Goal: Task Accomplishment & Management: Manage account settings

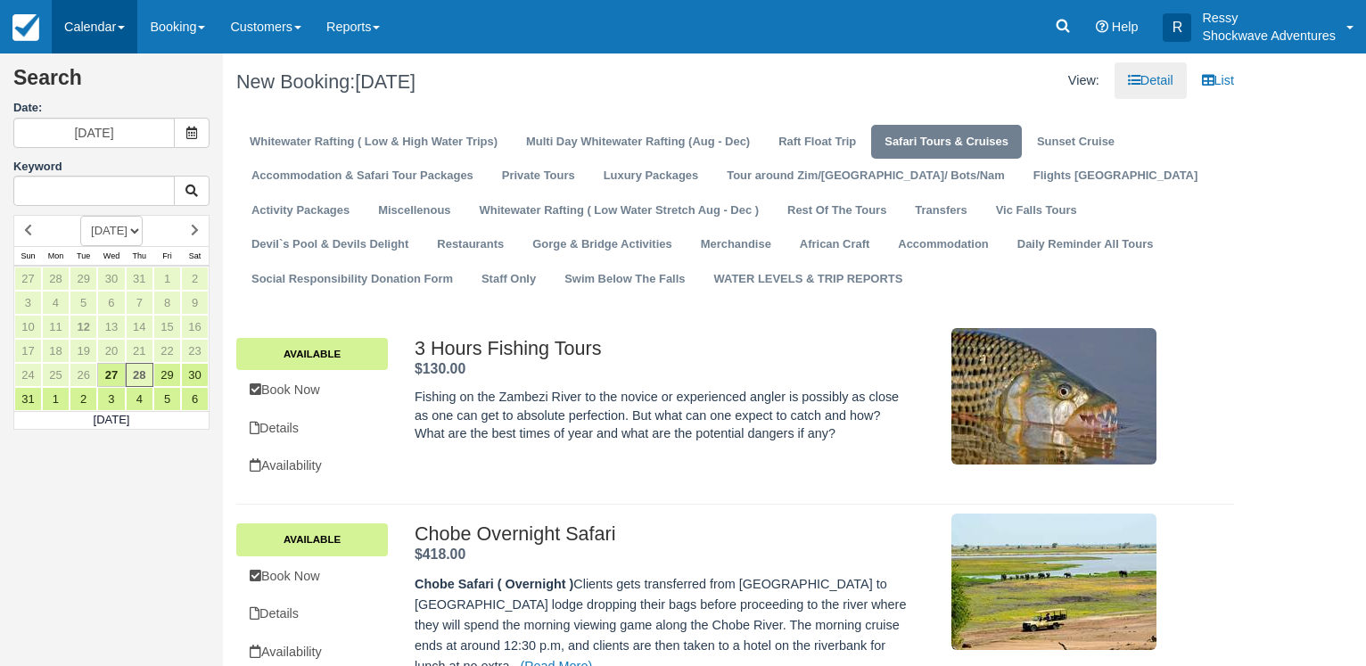
click at [100, 30] on link "Calendar" at bounding box center [95, 26] width 86 height 53
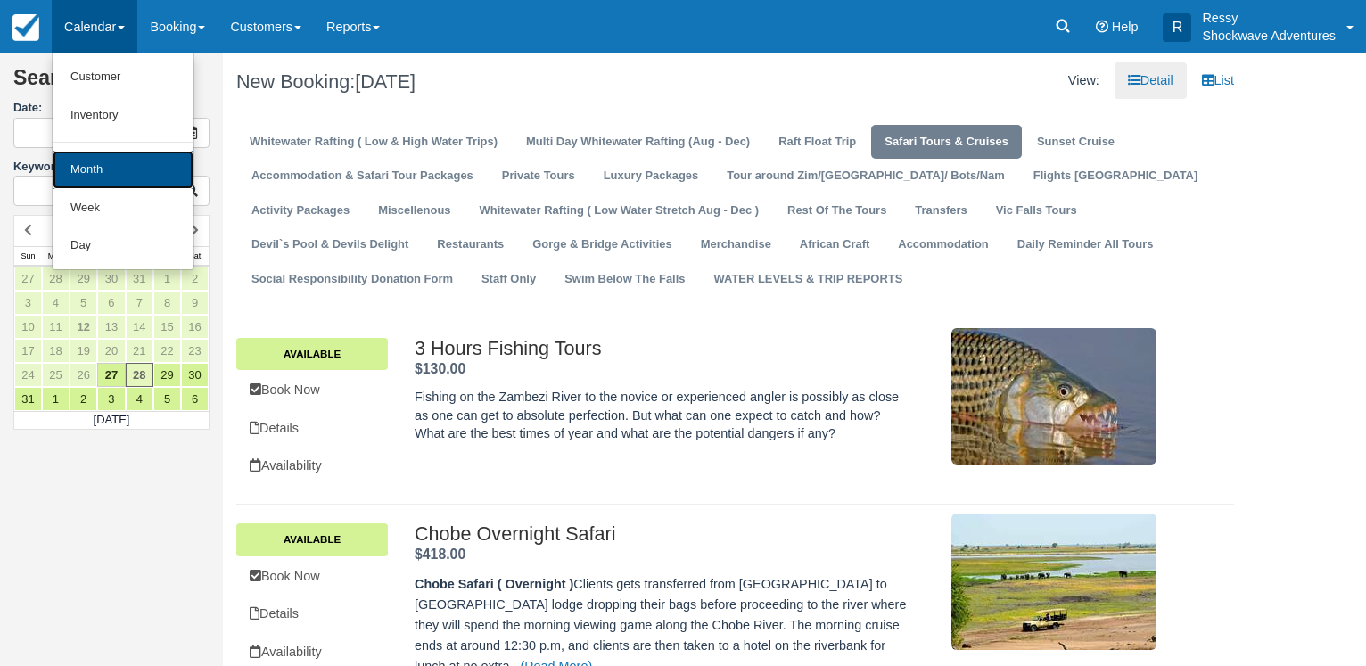
click at [105, 171] on link "Month" at bounding box center [123, 170] width 141 height 38
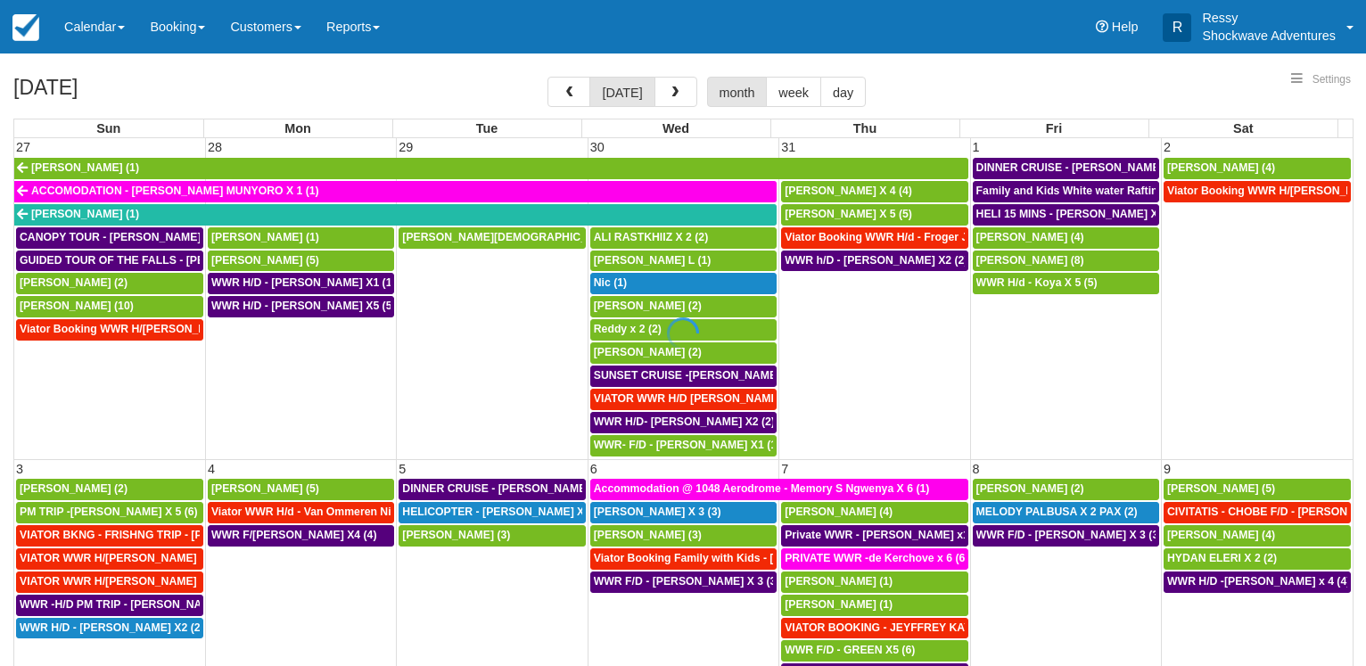
select select
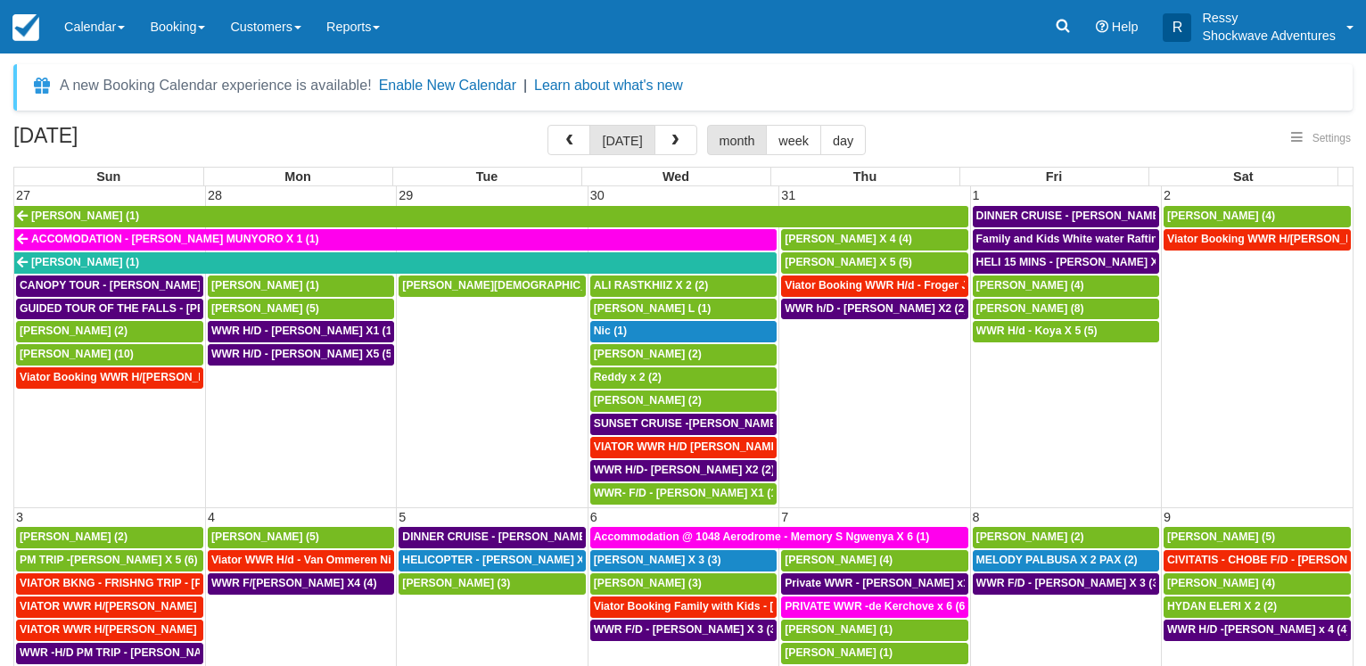
select select
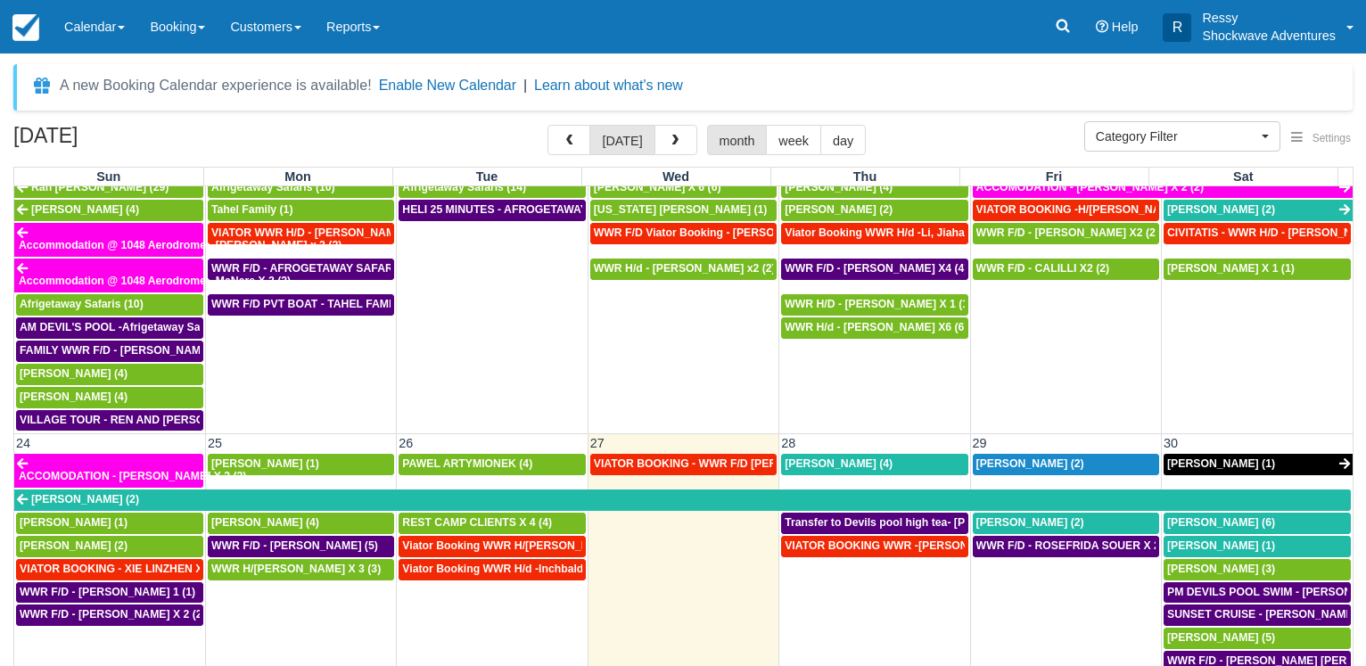
scroll to position [1113, 0]
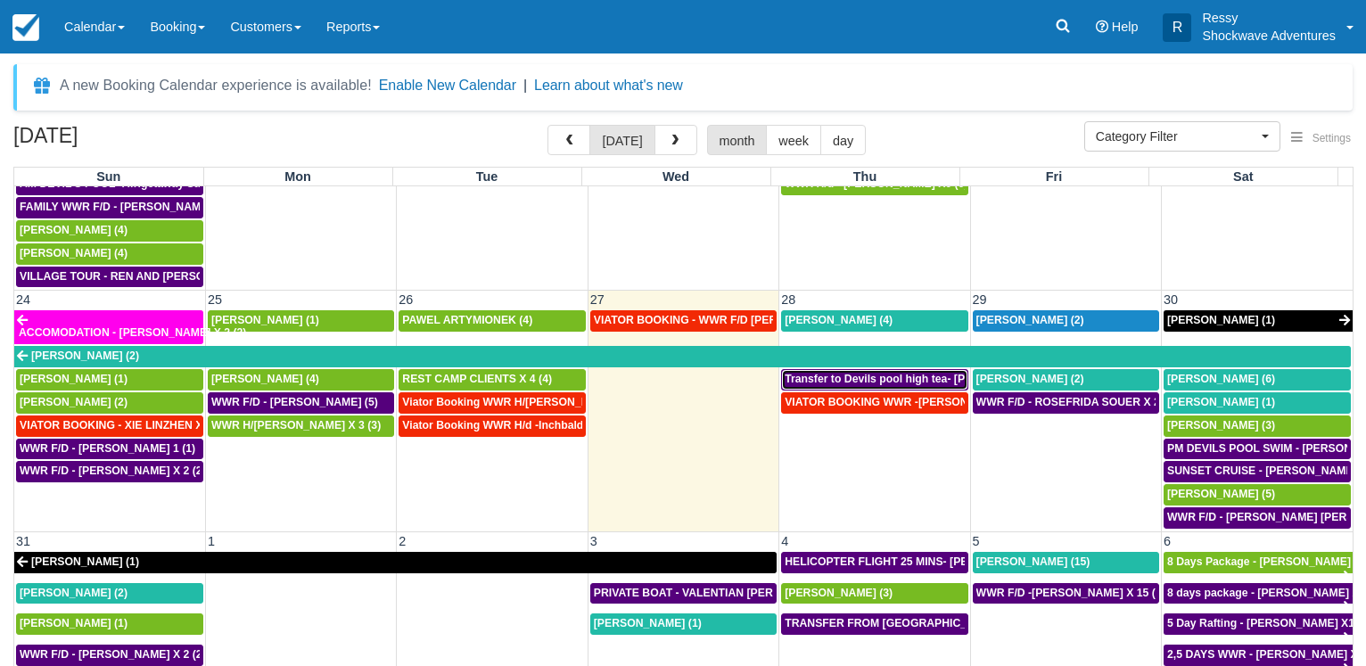
click at [850, 379] on span "Transfer to Devils pool high tea- Baskar Masilamani X4 (4)" at bounding box center [931, 379] width 293 height 12
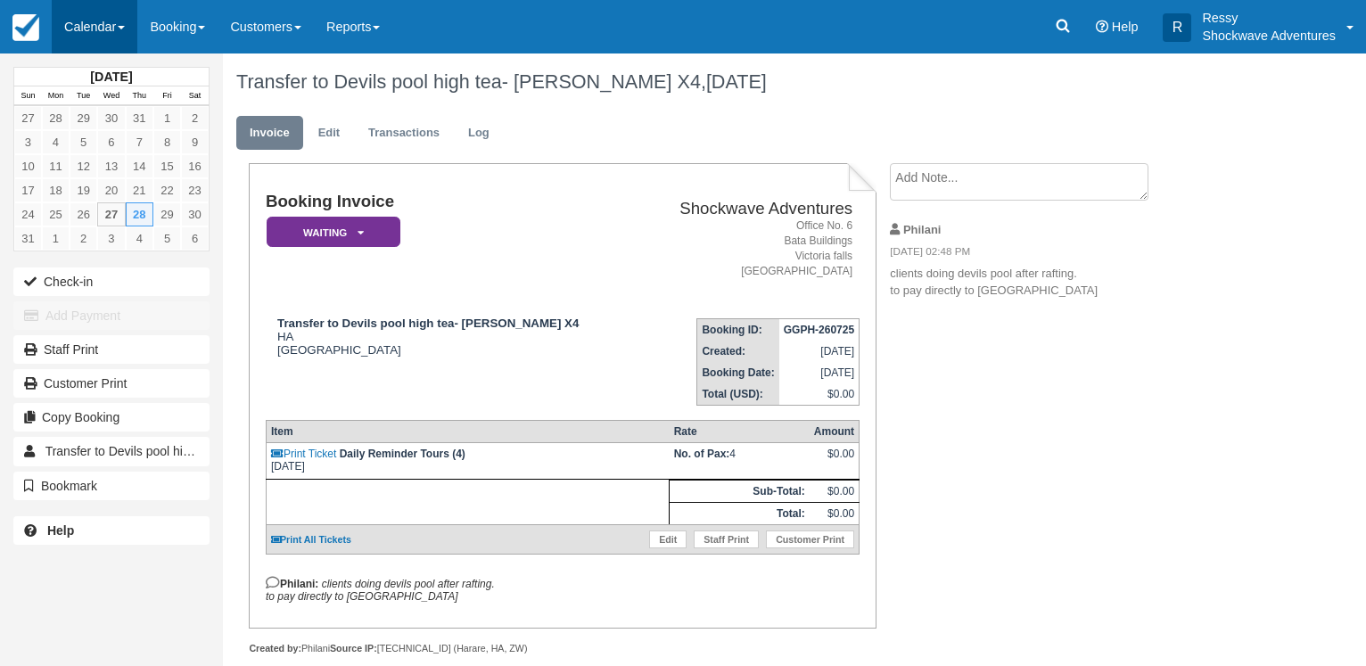
click at [93, 30] on link "Calendar" at bounding box center [95, 26] width 86 height 53
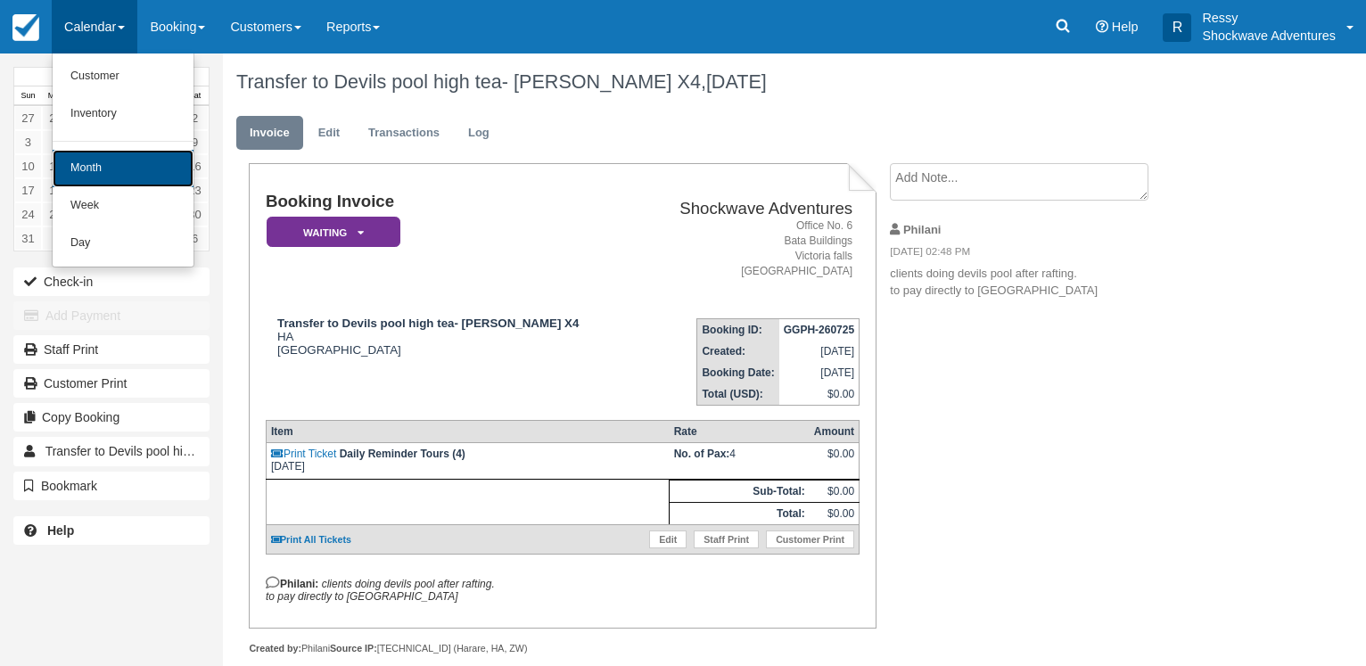
click at [102, 163] on link "Month" at bounding box center [123, 168] width 141 height 37
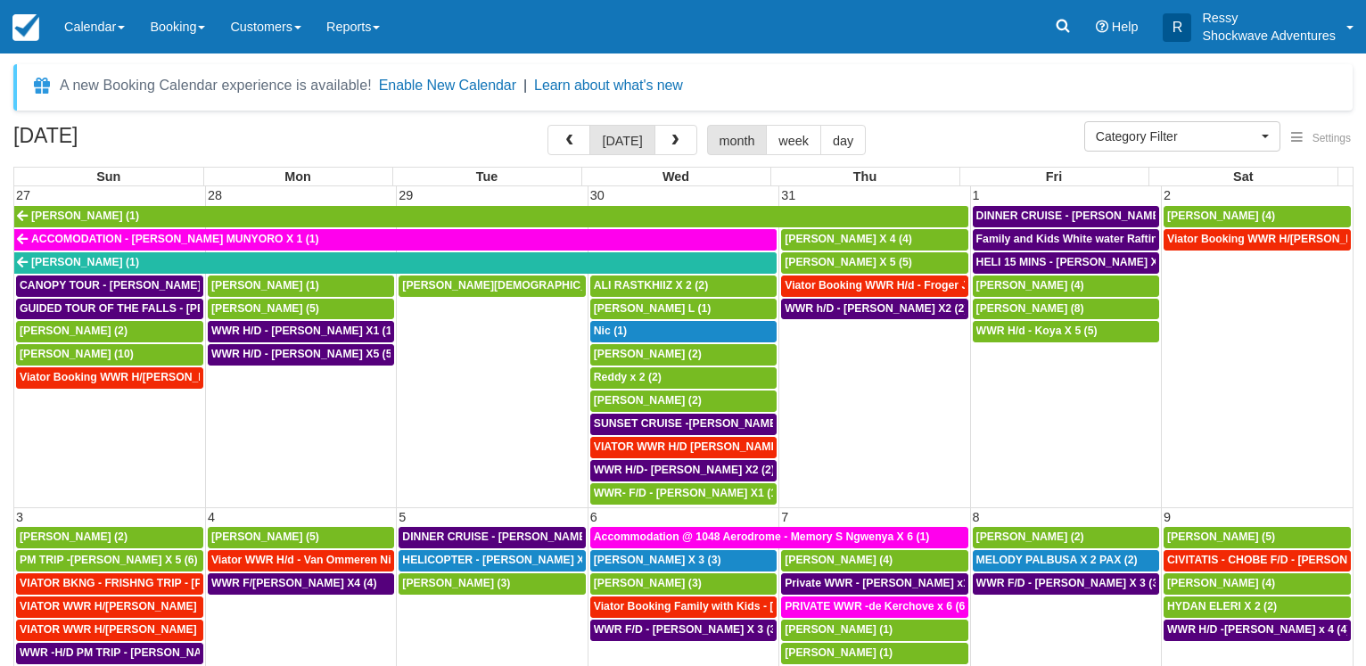
select select
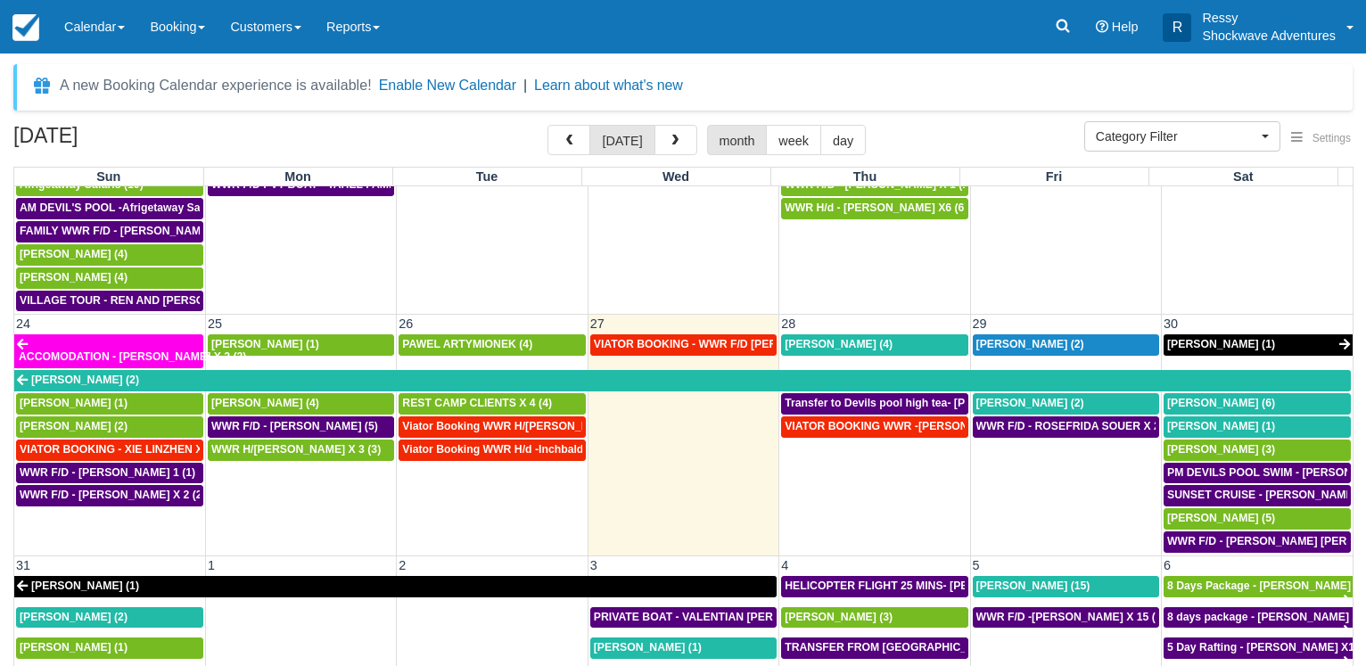
scroll to position [1146, 0]
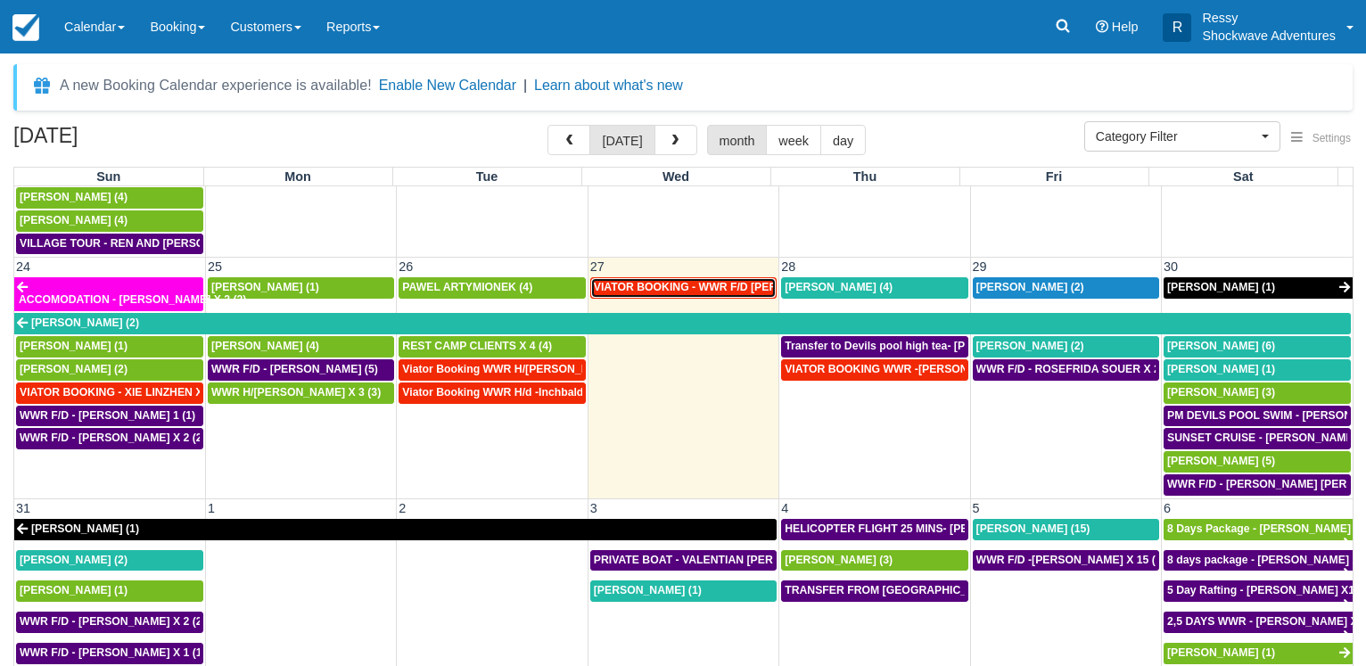
click at [698, 286] on span "VIATOR BOOKING - WWR F/D Dancy, Merrin X 2 (3)" at bounding box center [736, 287] width 284 height 12
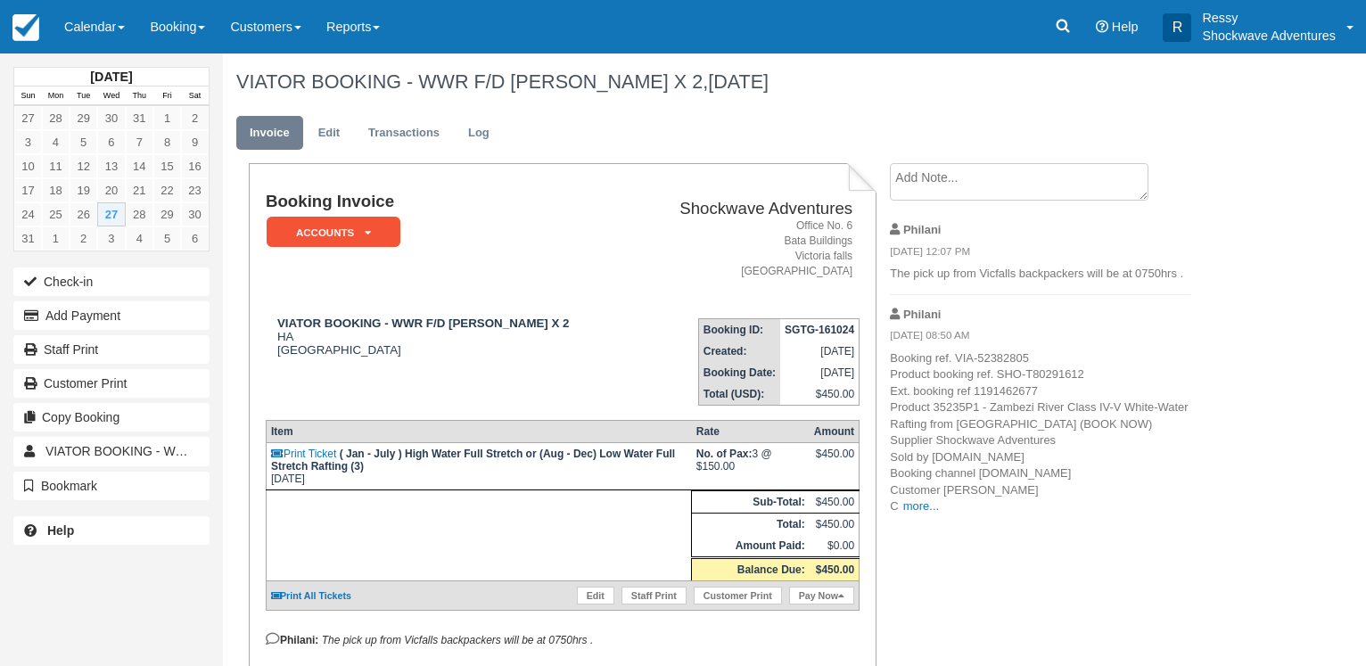
click at [957, 199] on textarea at bounding box center [1019, 181] width 259 height 37
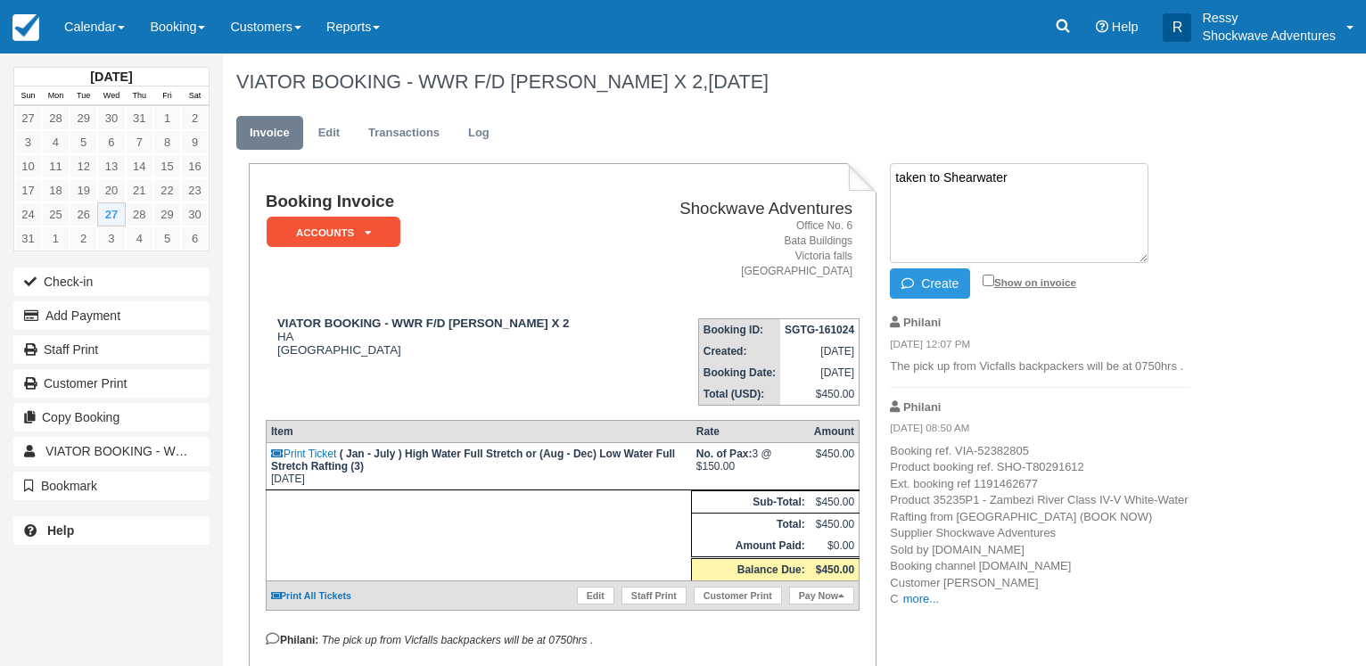
type textarea "taken to Shearwater"
click at [986, 281] on input "Show on invoice" at bounding box center [988, 281] width 12 height 12
checkbox input "true"
click at [947, 284] on button "Create" at bounding box center [930, 283] width 80 height 30
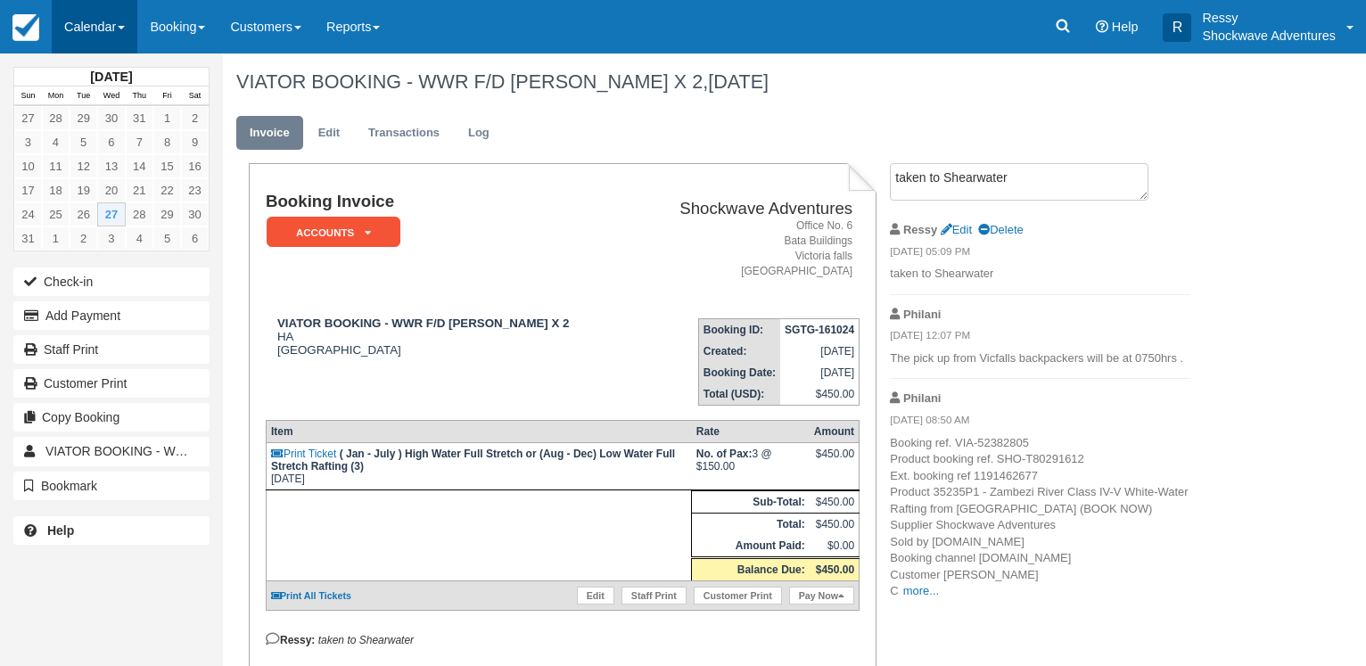
click at [99, 27] on link "Calendar" at bounding box center [95, 26] width 86 height 53
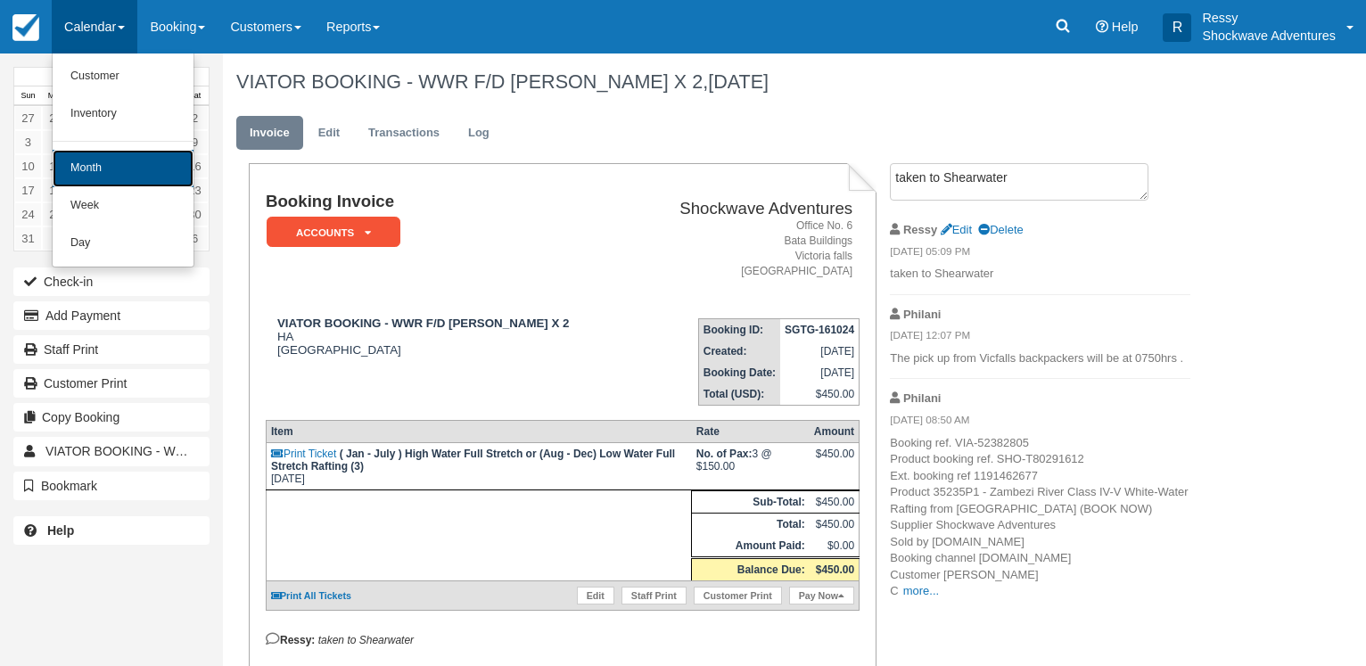
click at [120, 166] on link "Month" at bounding box center [123, 168] width 141 height 37
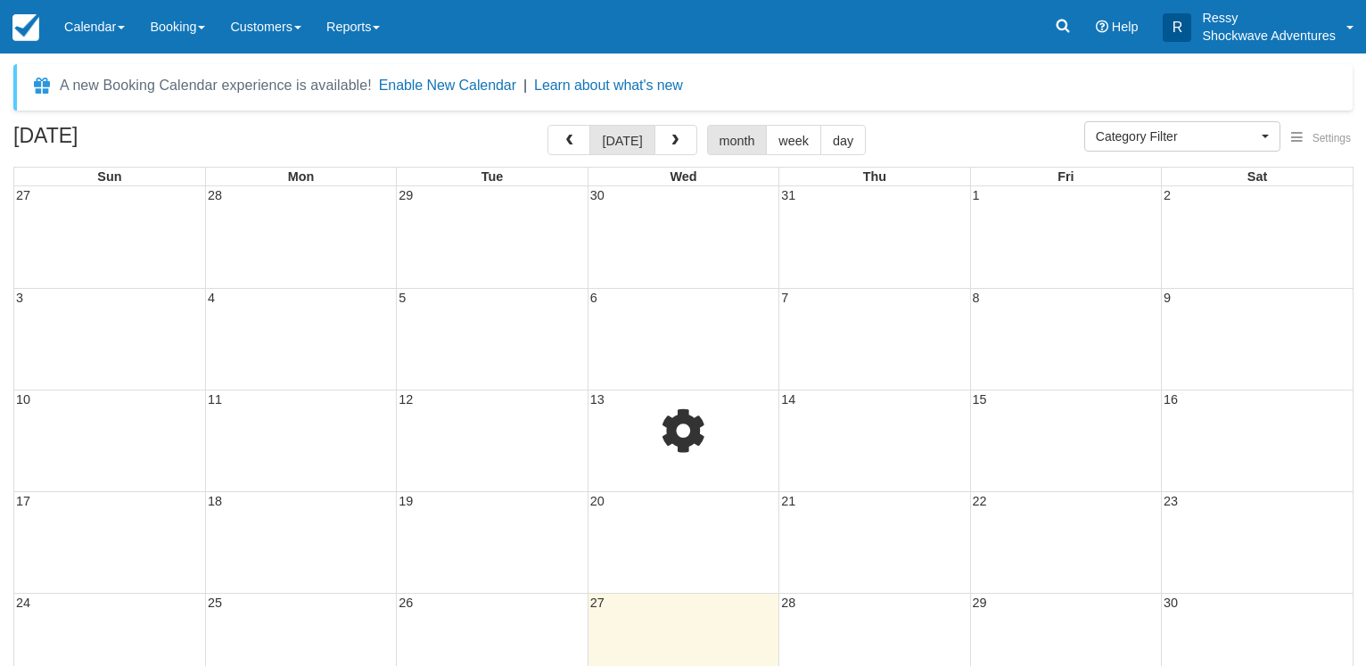
select select
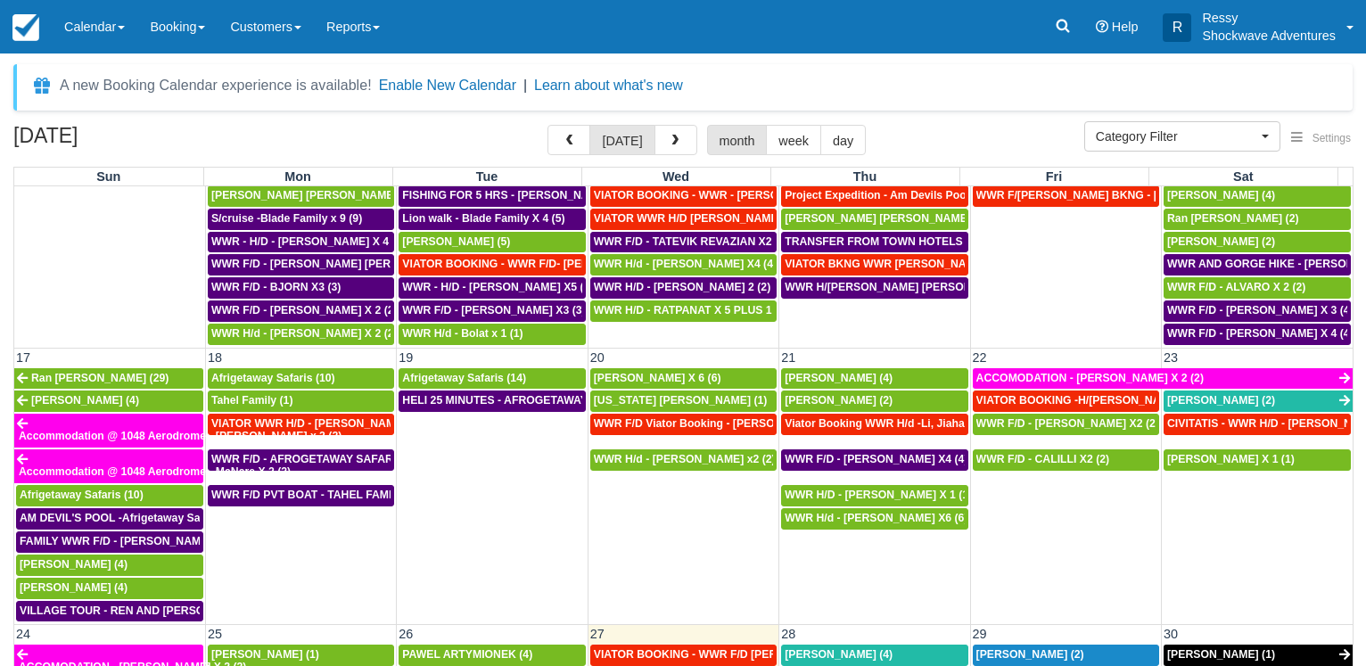
scroll to position [1027, 0]
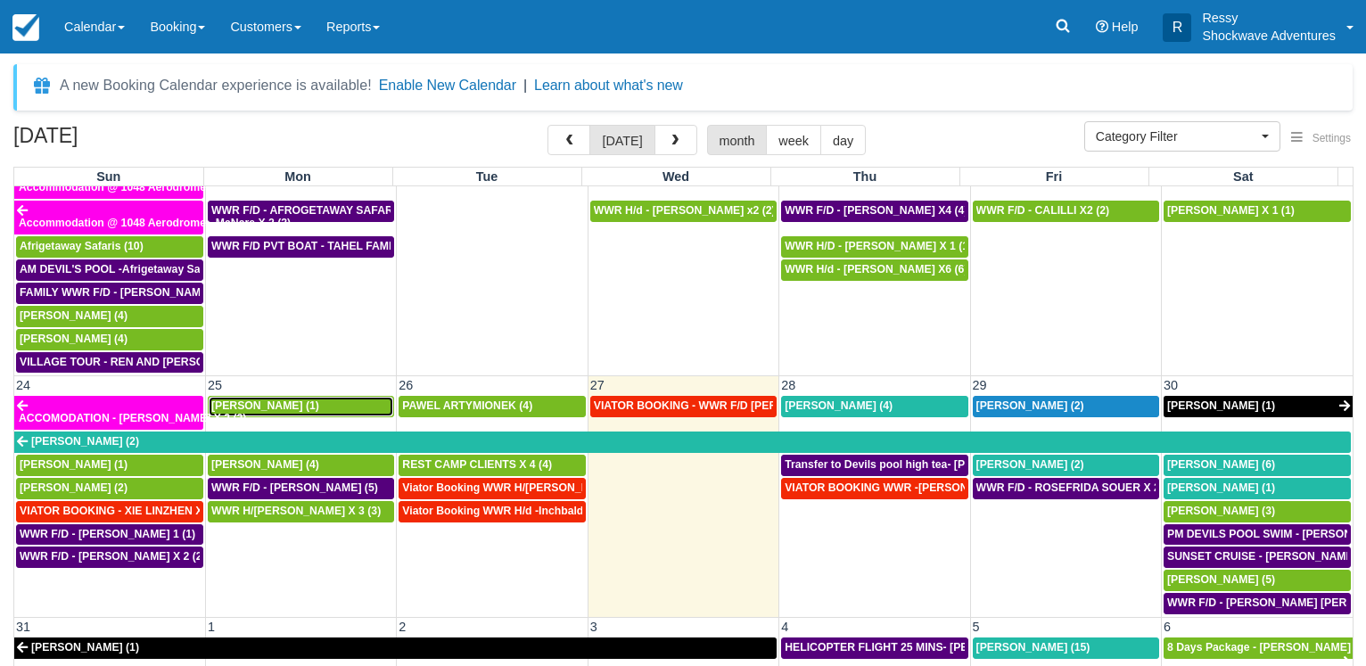
click at [274, 409] on span "[PERSON_NAME] (1)" at bounding box center [265, 405] width 108 height 12
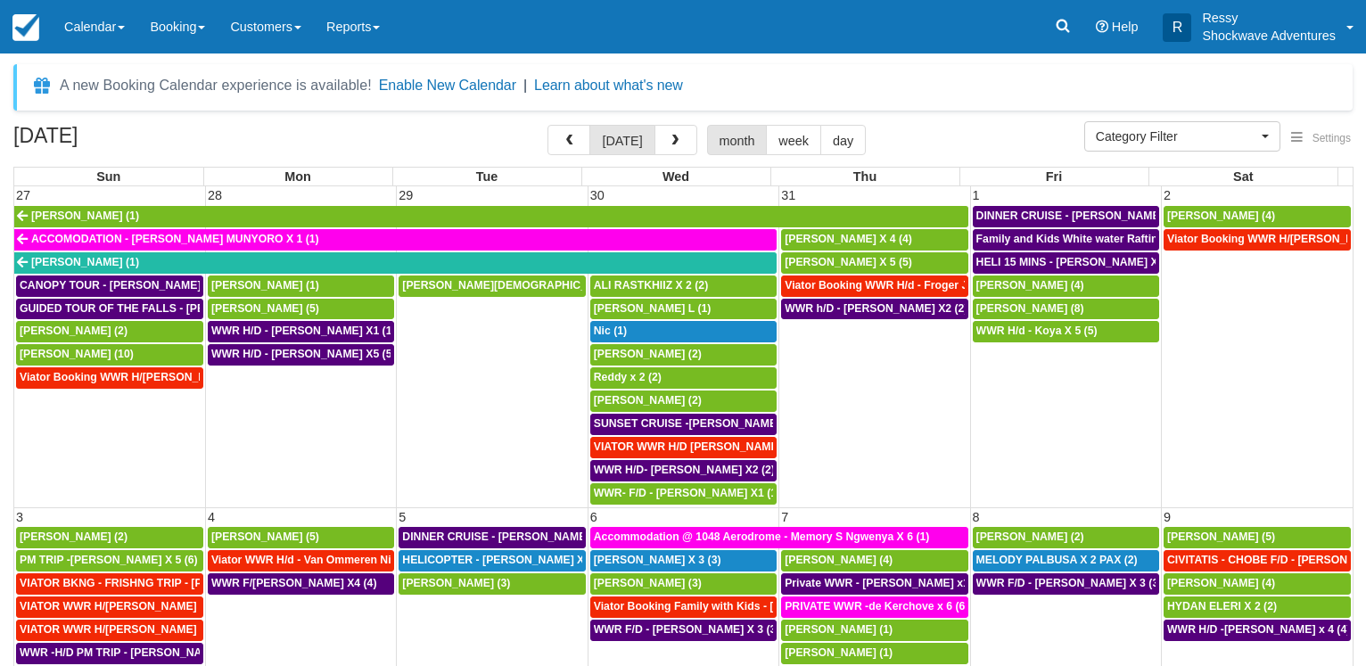
select select
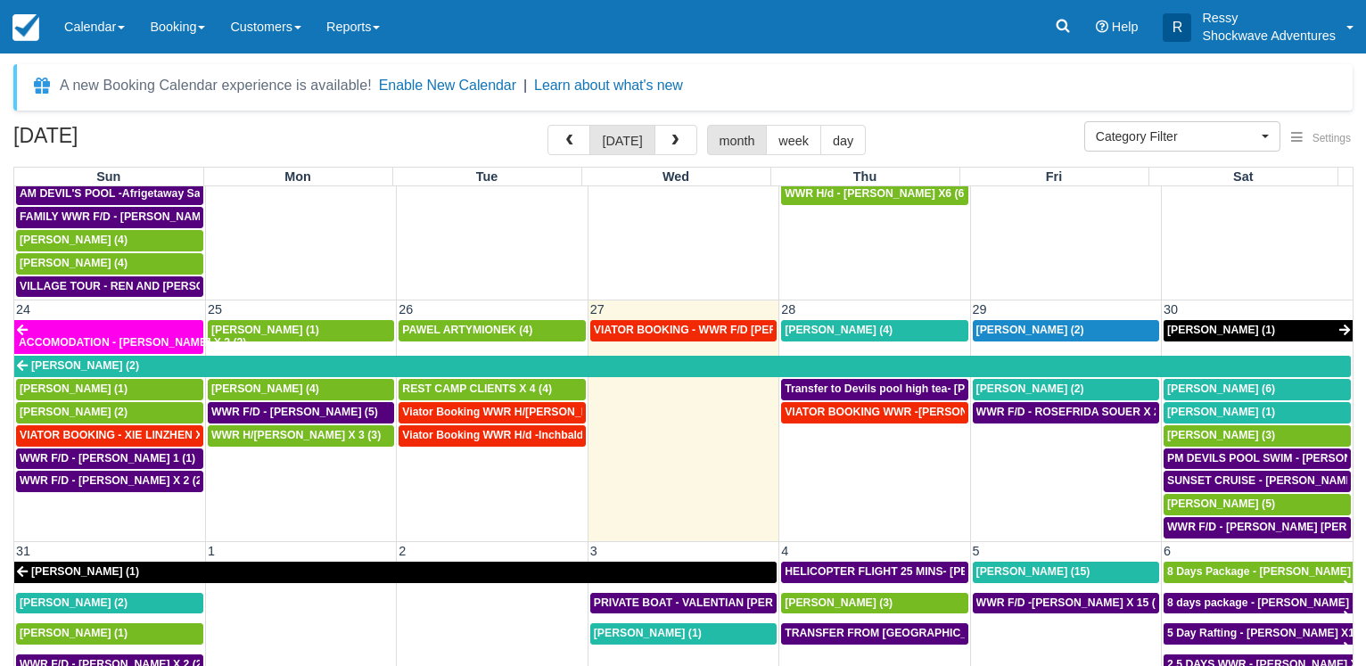
scroll to position [1146, 0]
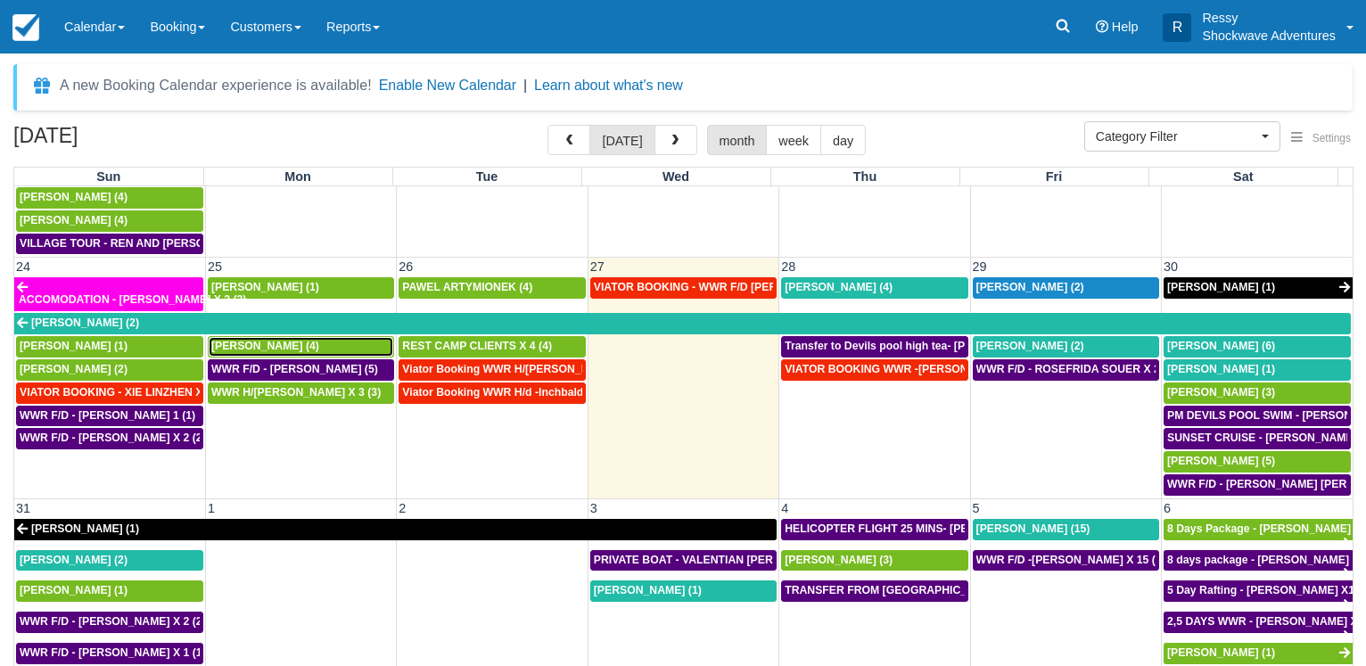
click at [284, 351] on span "Stephen Knight (4)" at bounding box center [265, 346] width 108 height 12
